Goal: Check status: Check status

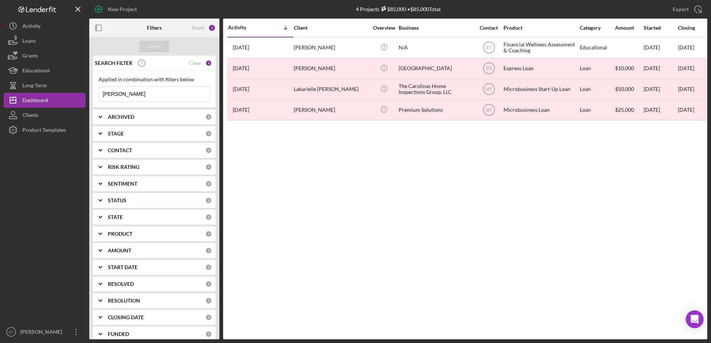
click at [325, 196] on div "Activity Icon/Table Sort Arrow Client Overview Business Contact Product Categor…" at bounding box center [465, 179] width 484 height 321
click at [36, 98] on div "Dashboard" at bounding box center [35, 101] width 26 height 17
click at [195, 64] on div "Clear" at bounding box center [195, 63] width 13 height 6
click at [163, 45] on button "Apply" at bounding box center [154, 46] width 30 height 11
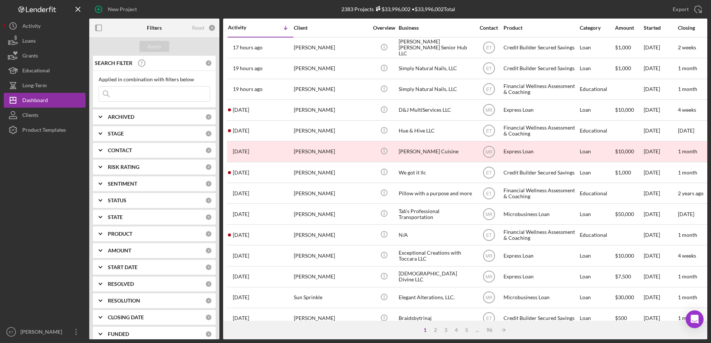
click at [169, 98] on input at bounding box center [154, 94] width 111 height 15
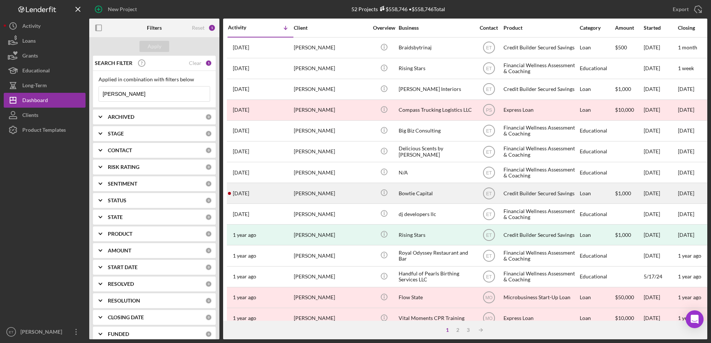
type input "[PERSON_NAME]"
click at [324, 192] on div "[PERSON_NAME]" at bounding box center [331, 194] width 74 height 20
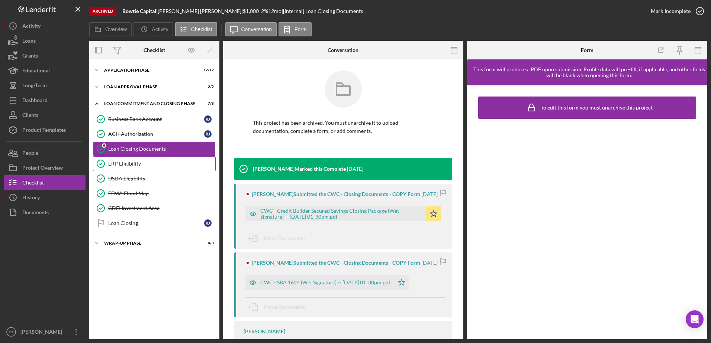
click at [124, 164] on div "ERP Eligibility" at bounding box center [161, 164] width 107 height 6
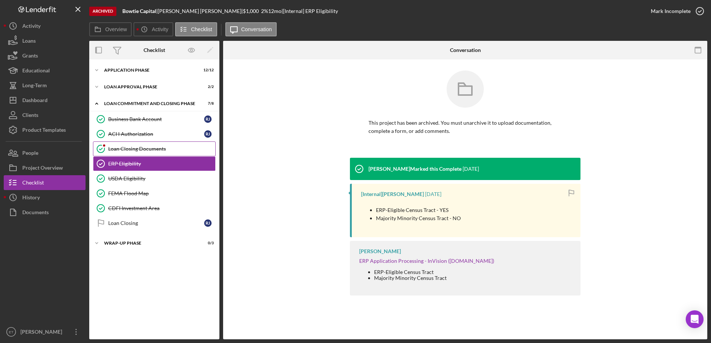
click at [124, 146] on div "Loan Closing Documents" at bounding box center [161, 149] width 107 height 6
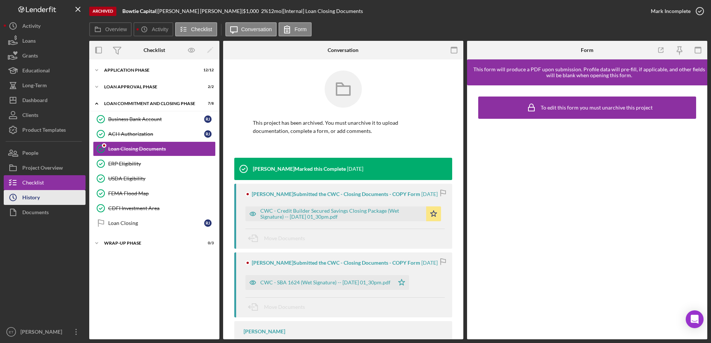
click at [45, 197] on button "Icon/History History" at bounding box center [45, 197] width 82 height 15
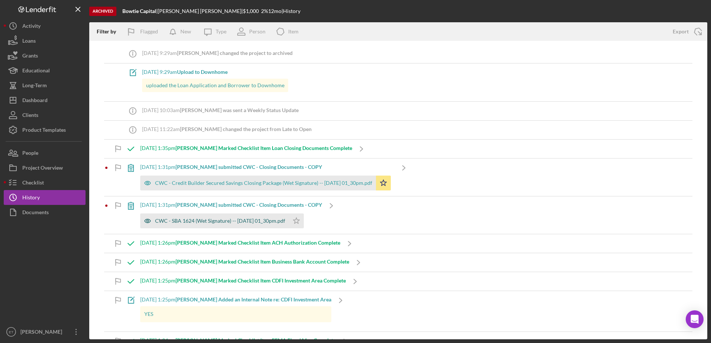
click at [173, 223] on div "CWC - SBA 1624 (Wet Signature) -- [DATE] 01_30pm.pdf" at bounding box center [220, 221] width 130 height 6
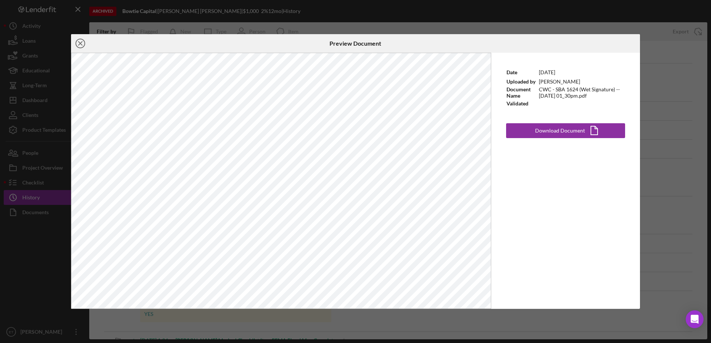
click at [83, 42] on icon "Icon/Close" at bounding box center [80, 43] width 19 height 19
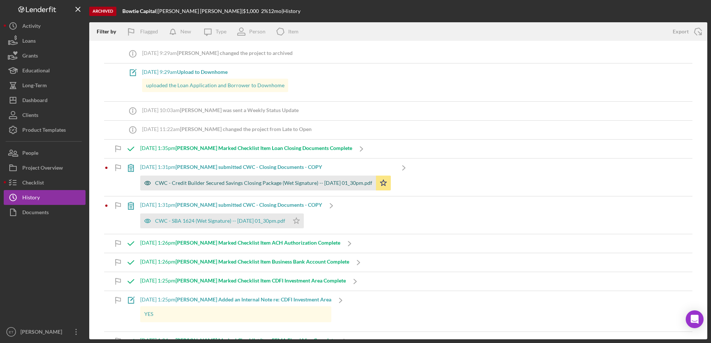
click at [179, 185] on div "CWC - Credit Builder Secured Savings Closing Package (Wet Signature) -- [DATE] …" at bounding box center [263, 183] width 217 height 6
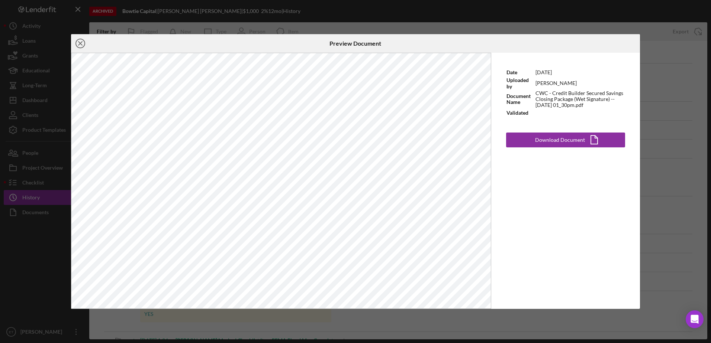
click at [82, 45] on line at bounding box center [80, 44] width 4 height 4
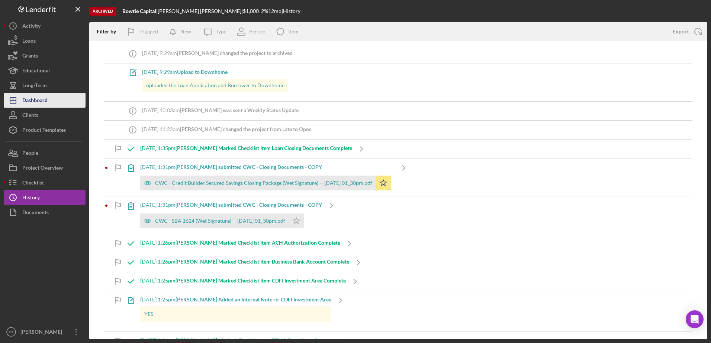
click at [43, 101] on div "Dashboard" at bounding box center [34, 101] width 25 height 17
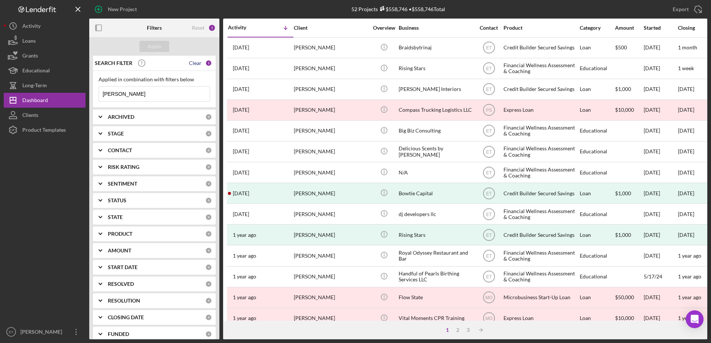
click at [194, 62] on div "Clear" at bounding box center [195, 63] width 13 height 6
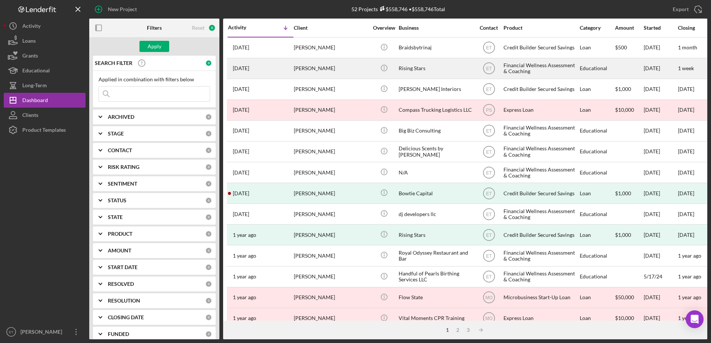
click at [347, 66] on div "[PERSON_NAME]" at bounding box center [331, 69] width 74 height 20
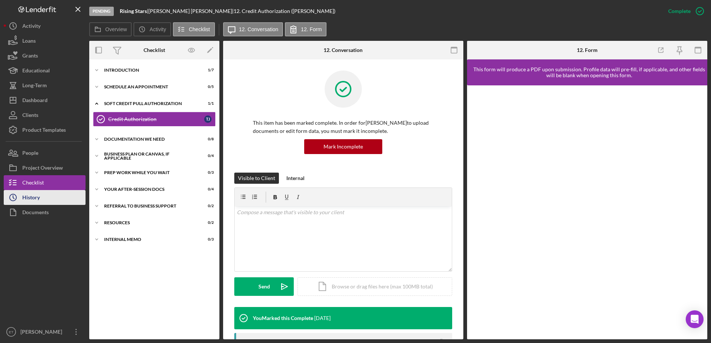
click at [49, 198] on button "Icon/History History" at bounding box center [45, 197] width 82 height 15
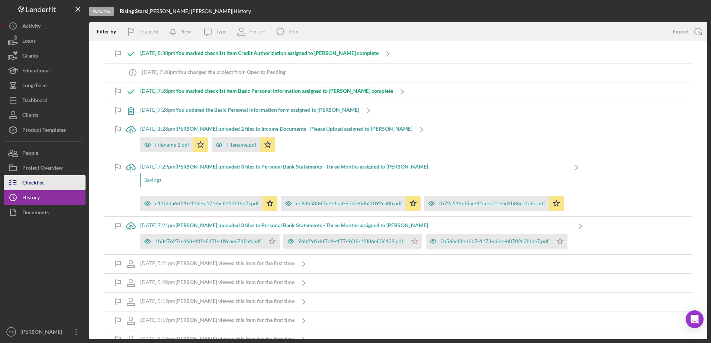
click at [37, 187] on div "Checklist" at bounding box center [33, 183] width 22 height 17
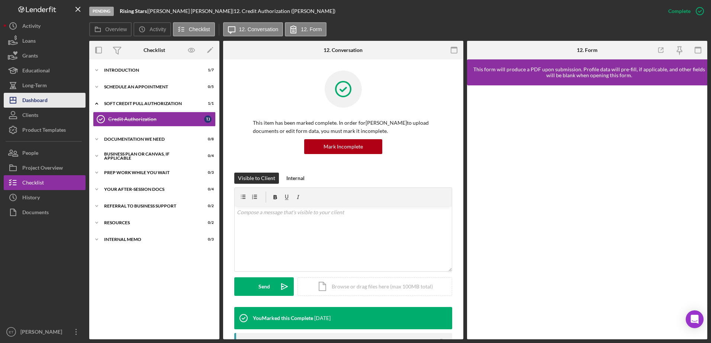
click at [56, 100] on button "Icon/Dashboard Dashboard" at bounding box center [45, 100] width 82 height 15
